Goal: Task Accomplishment & Management: Manage account settings

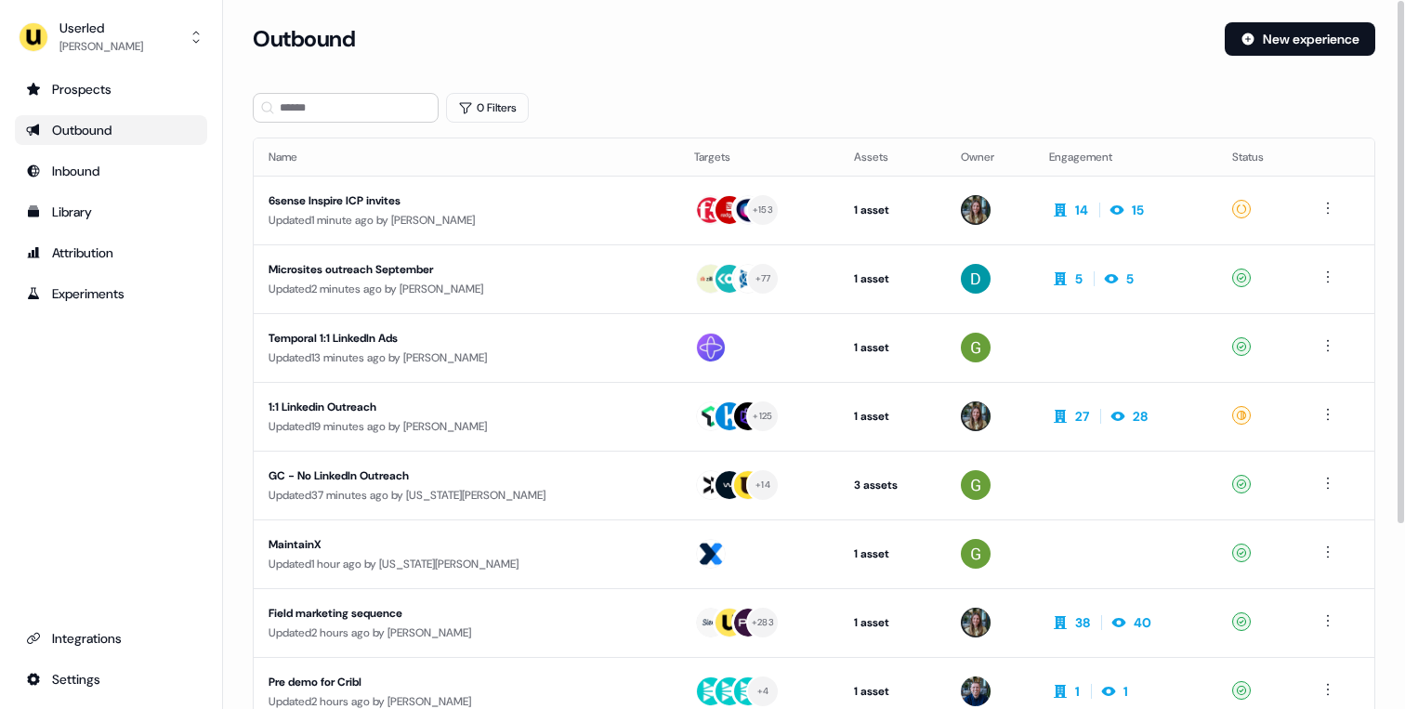
click at [165, 60] on div "Userled Tristan Saunders Prospects Outbound Inbound Library Attribution Experim…" at bounding box center [111, 354] width 223 height 709
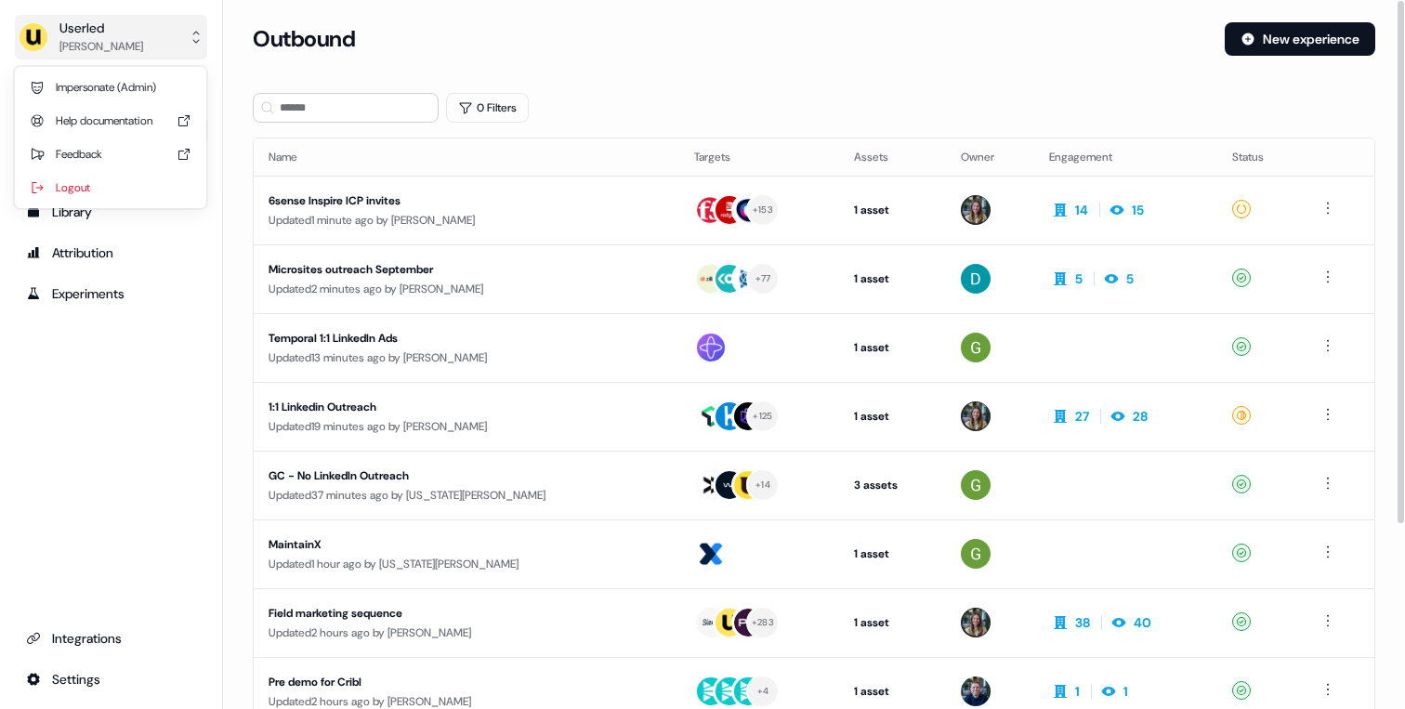
click at [165, 42] on button "Userled Tristan Saunders" at bounding box center [111, 37] width 192 height 45
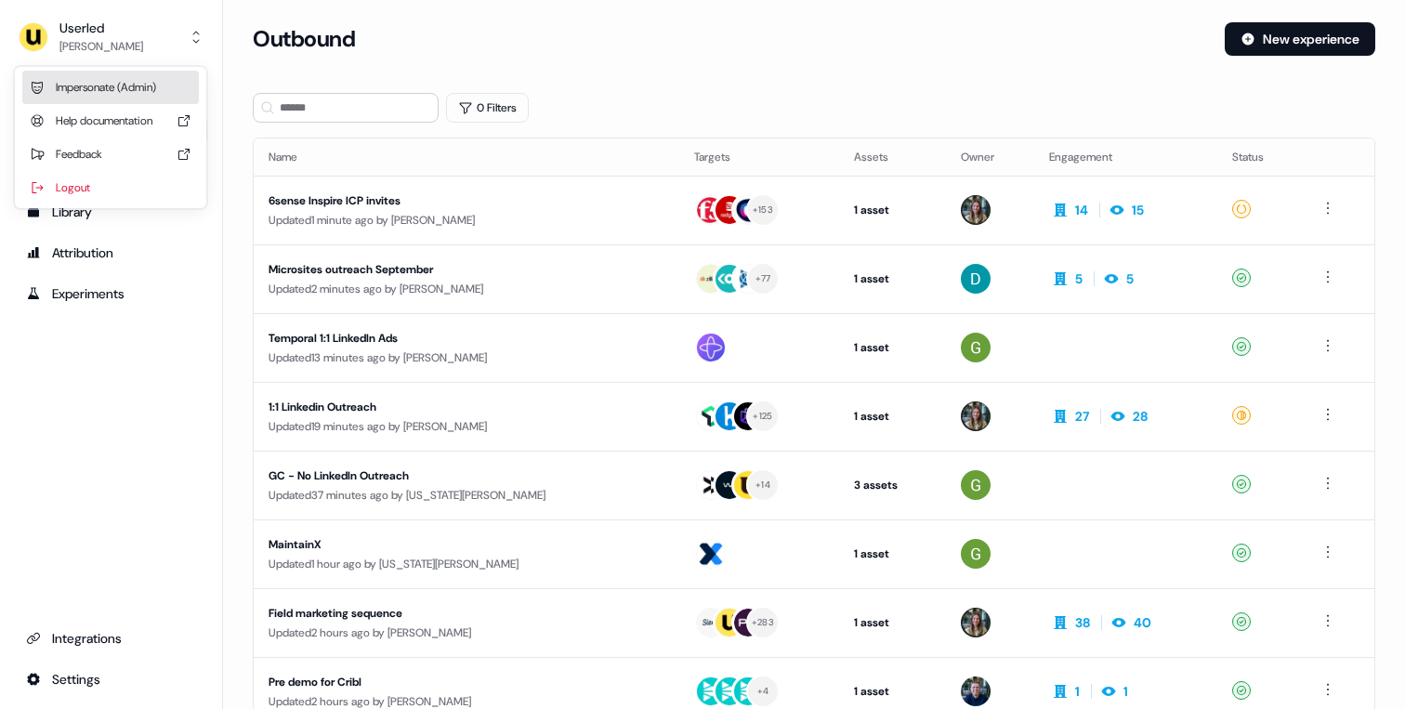
click at [138, 79] on div "Impersonate (Admin)" at bounding box center [110, 87] width 177 height 33
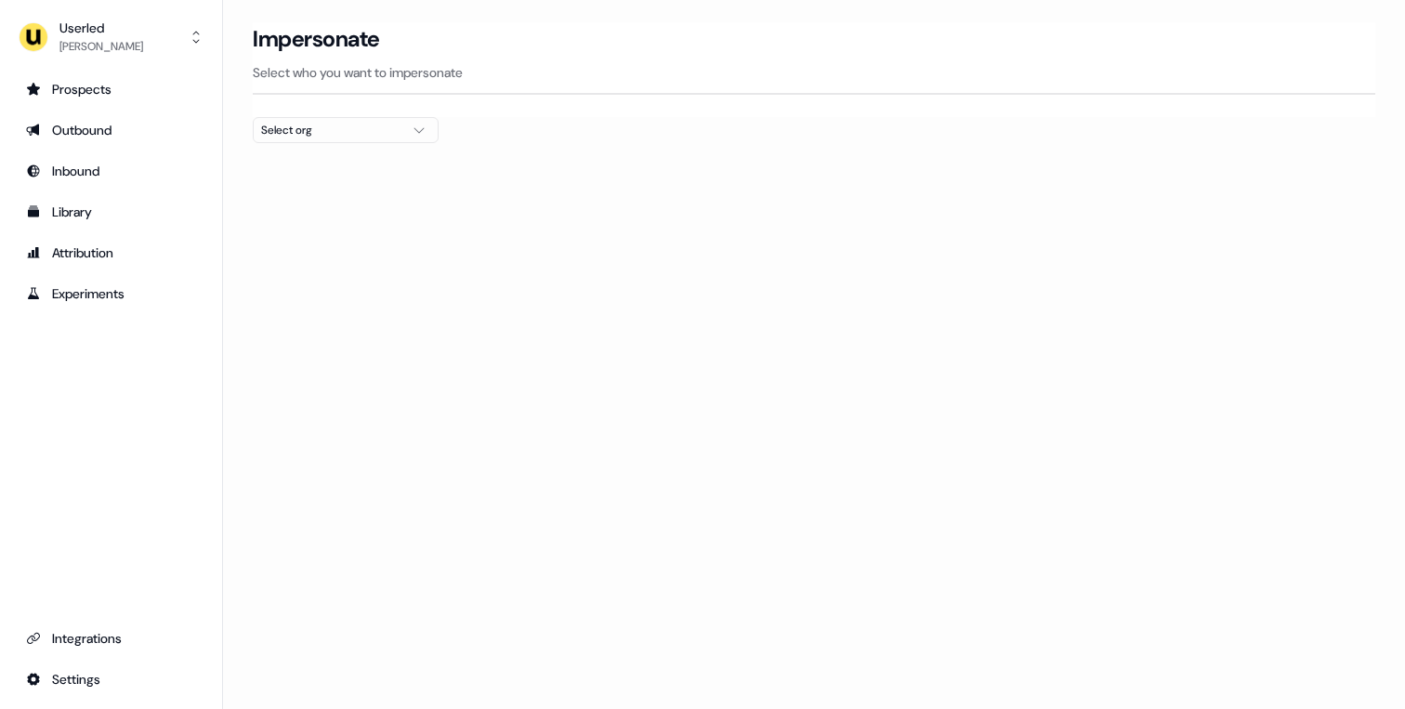
click at [345, 122] on div "Select org" at bounding box center [330, 130] width 139 height 19
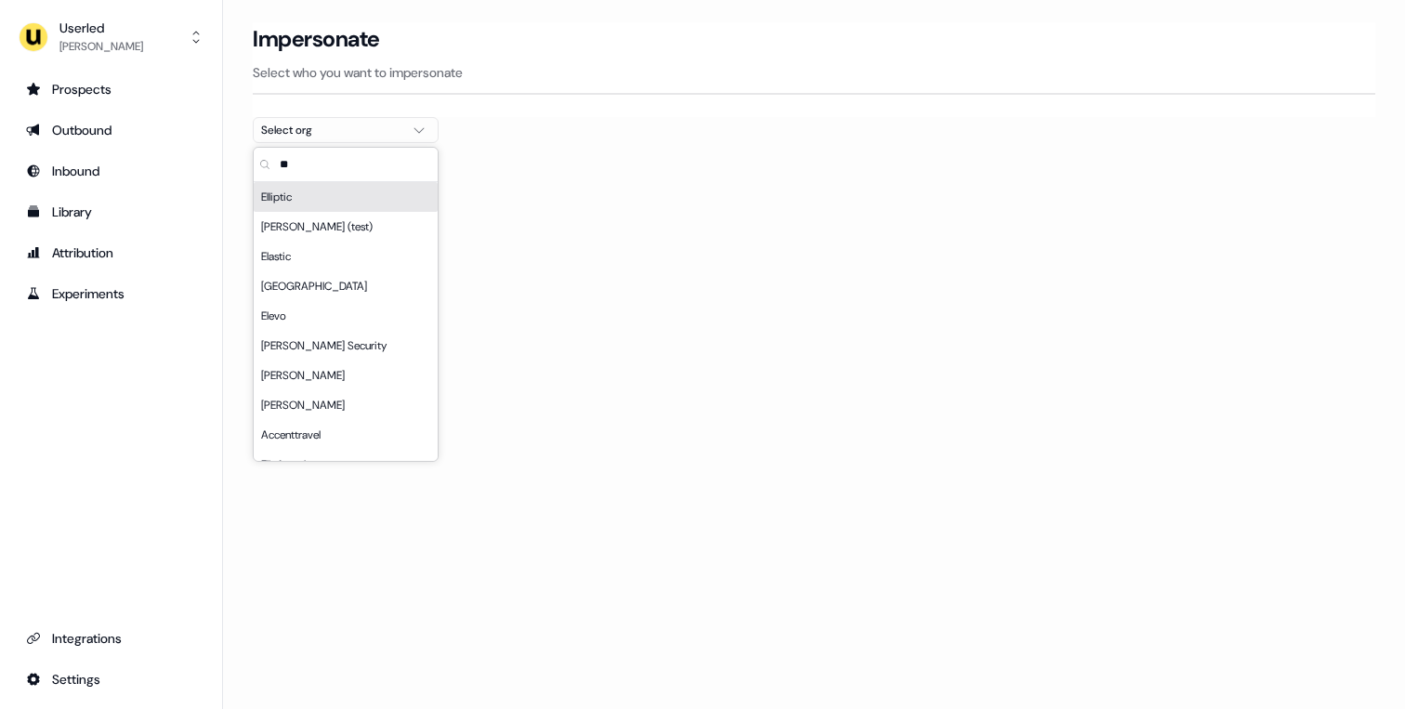
scroll to position [48, 0]
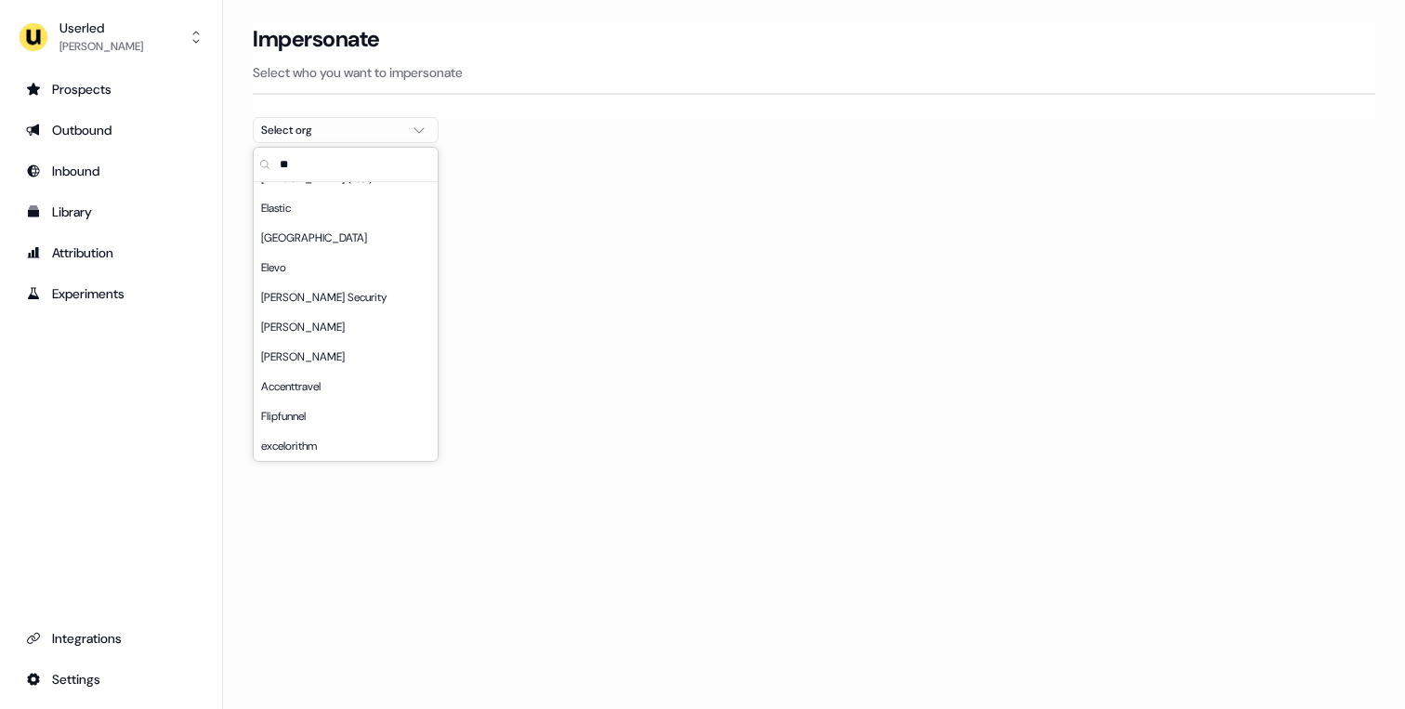
type input "***"
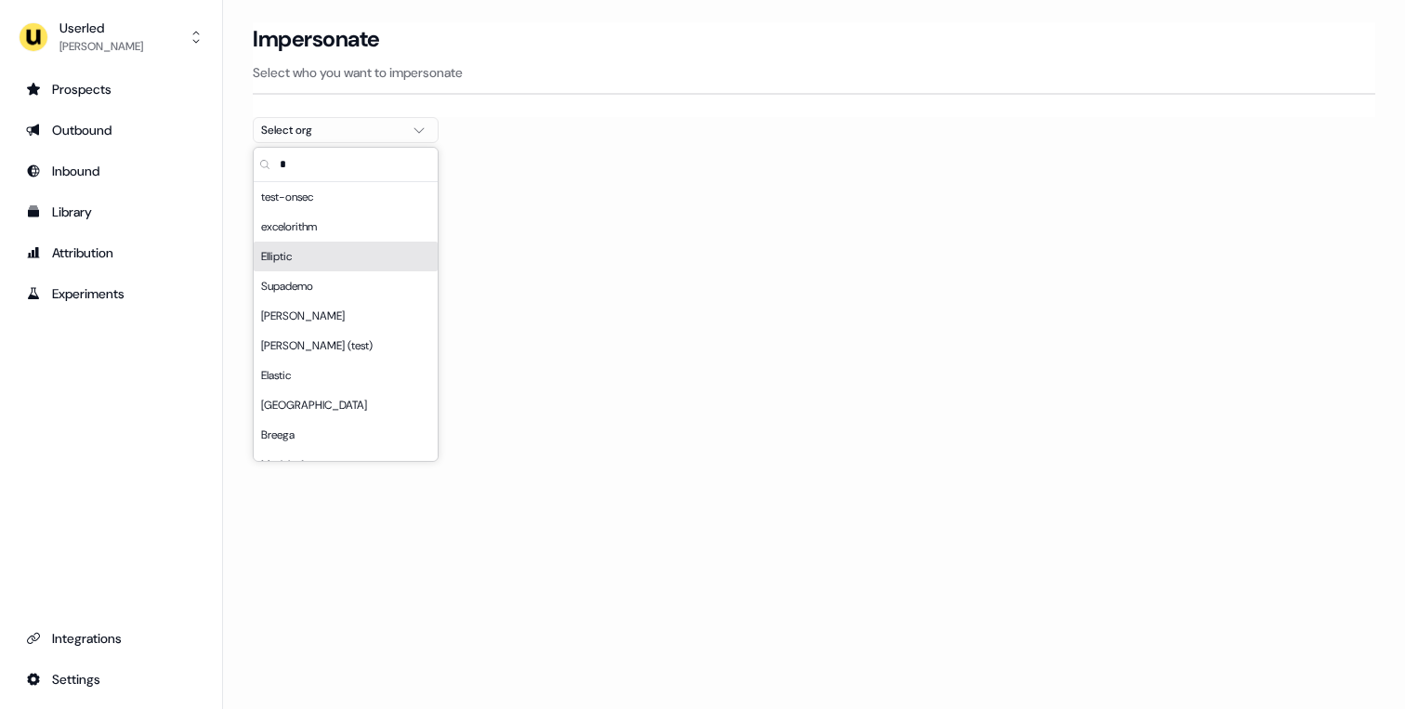
type input "*"
click at [296, 258] on div "Elliptic" at bounding box center [346, 257] width 184 height 30
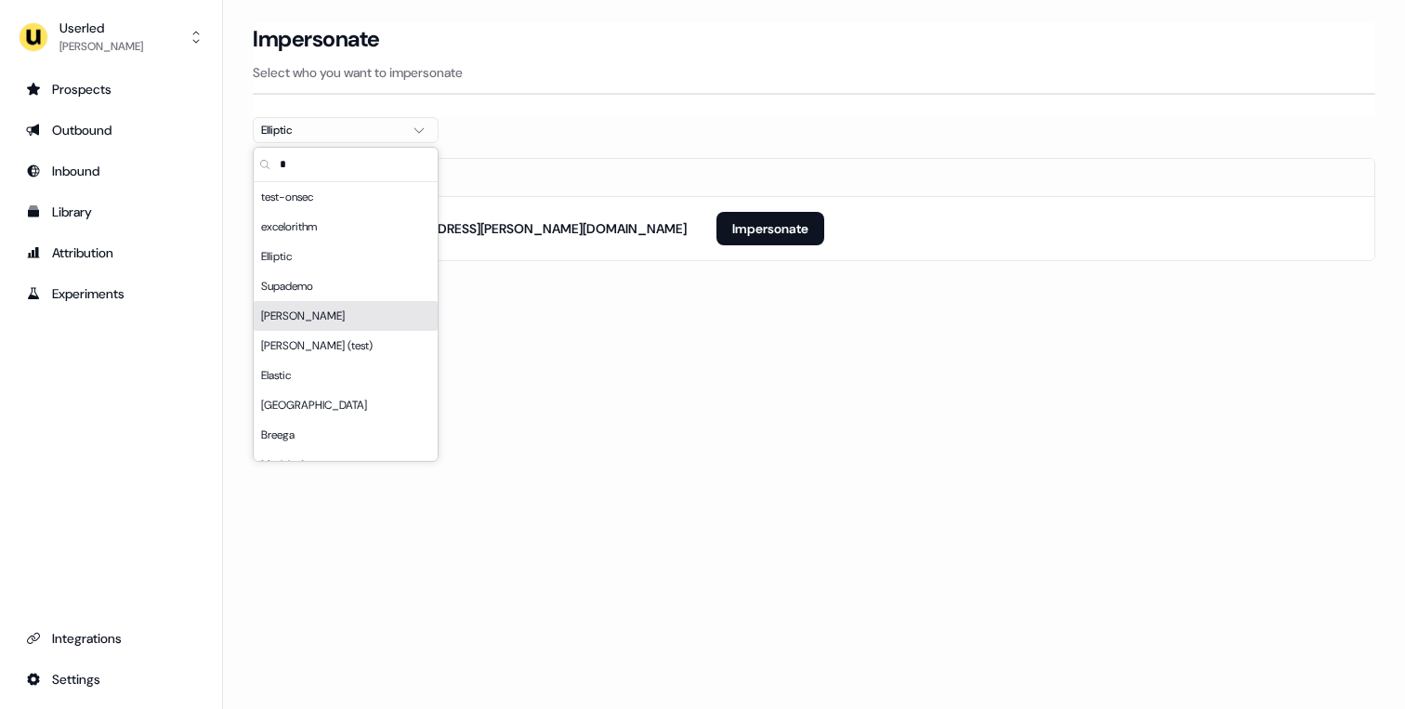
click at [622, 433] on div "Loading... Impersonate Select who you want to impersonate Elliptic Email benson…" at bounding box center [814, 354] width 1182 height 709
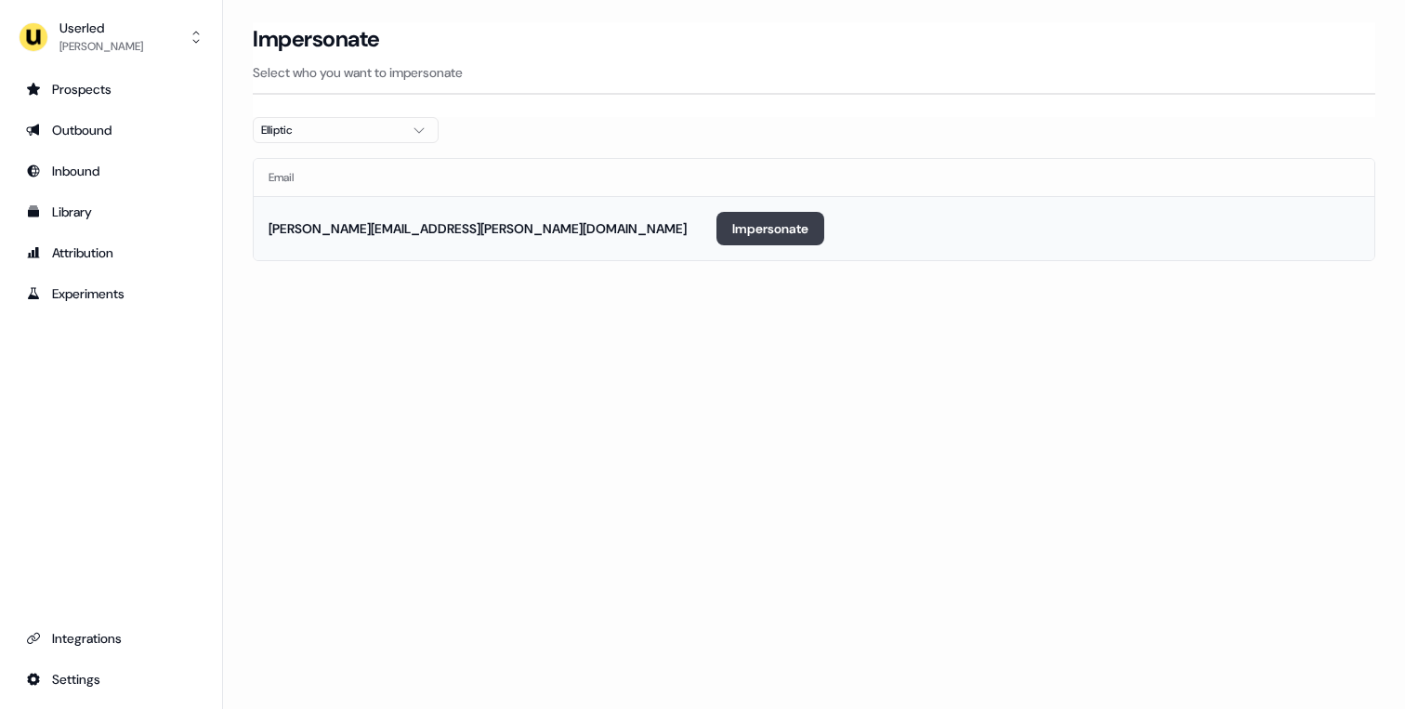
click at [768, 232] on button "Impersonate" at bounding box center [771, 228] width 108 height 33
